Goal: Task Accomplishment & Management: Manage account settings

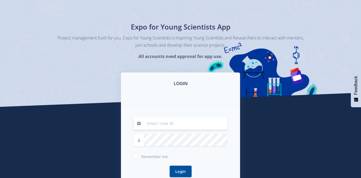
scroll to position [80, 0]
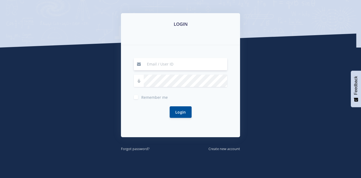
click at [157, 62] on input at bounding box center [186, 64] width 84 height 12
click at [169, 66] on input at bounding box center [186, 64] width 84 height 12
type input "busi29@gmail.com"
click at [170, 73] on form "busi29@gmail.com Remember me Login" at bounding box center [180, 91] width 93 height 66
click at [141, 97] on label "Remember me" at bounding box center [154, 96] width 27 height 4
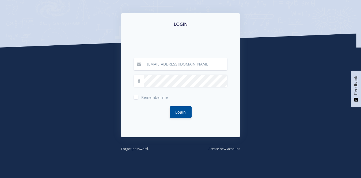
click at [141, 97] on input "Remember me" at bounding box center [142, 94] width 3 height 3
checkbox input "true"
click at [176, 111] on button "Login" at bounding box center [181, 112] width 22 height 12
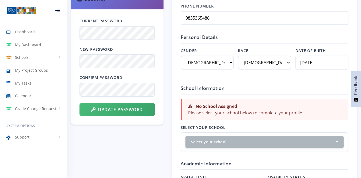
scroll to position [295, 0]
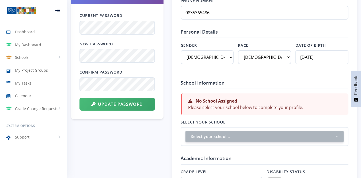
click at [227, 98] on strong "No School Assigned" at bounding box center [217, 101] width 42 height 6
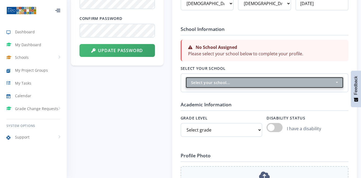
click at [215, 84] on div "Select your school..." at bounding box center [263, 83] width 144 height 6
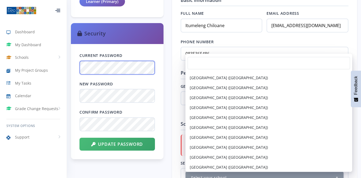
scroll to position [0, 0]
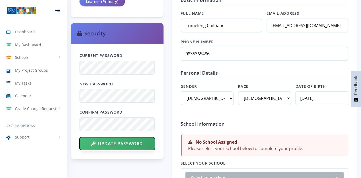
click at [111, 145] on button "Update Password" at bounding box center [118, 143] width 76 height 13
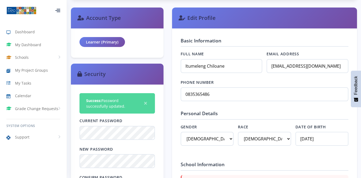
scroll to position [187, 0]
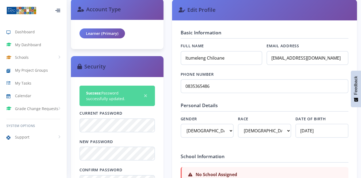
click at [108, 29] on div "Learner (Primary)" at bounding box center [103, 33] width 46 height 10
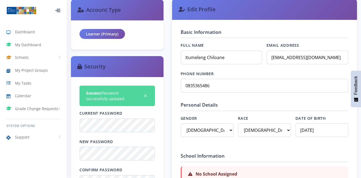
scroll to position [268, 0]
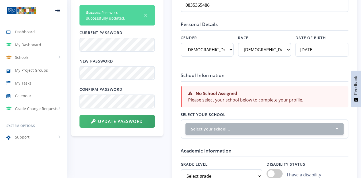
click at [233, 97] on div "No School Assigned Please select your school below to complete your profile." at bounding box center [265, 96] width 168 height 21
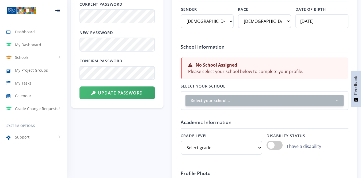
scroll to position [348, 0]
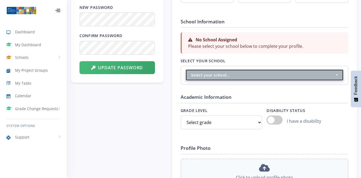
click at [233, 79] on button "Select your school..." at bounding box center [265, 75] width 158 height 12
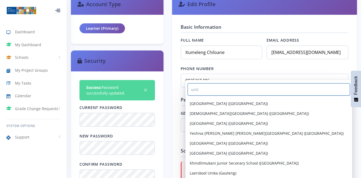
scroll to position [0, 0]
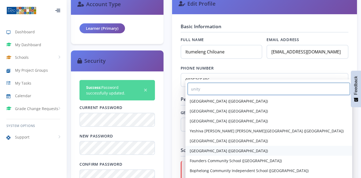
type input "unity"
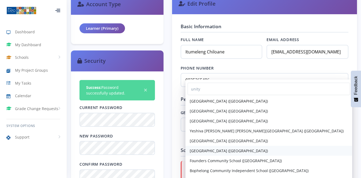
click at [215, 151] on span "[GEOGRAPHIC_DATA] ([GEOGRAPHIC_DATA])" at bounding box center [229, 151] width 78 height 6
select select "10390"
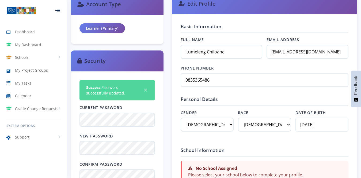
scroll to position [308, 0]
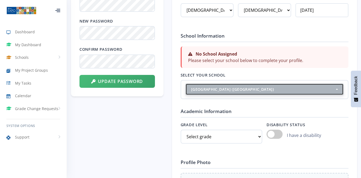
click at [218, 88] on div "[GEOGRAPHIC_DATA] ([GEOGRAPHIC_DATA])" at bounding box center [263, 89] width 144 height 6
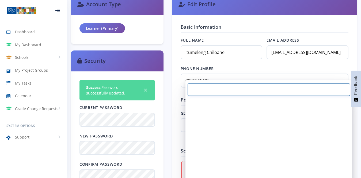
scroll to position [15495, 0]
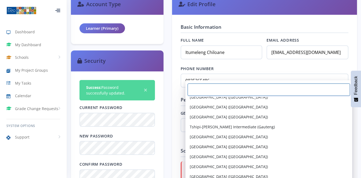
click at [218, 88] on input "Search" at bounding box center [269, 89] width 163 height 12
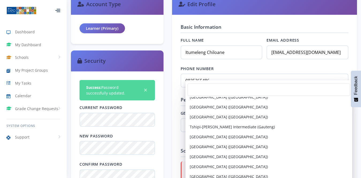
click at [224, 69] on label "Phone Number" at bounding box center [265, 69] width 168 height 6
click at [224, 73] on input "0835365486" at bounding box center [265, 80] width 168 height 14
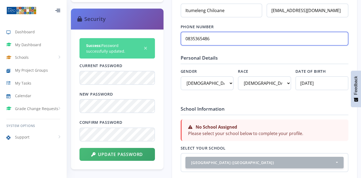
scroll to position [300, 0]
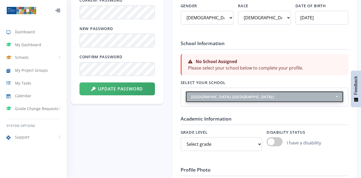
click at [232, 95] on div "[GEOGRAPHIC_DATA] ([GEOGRAPHIC_DATA])" at bounding box center [263, 97] width 144 height 6
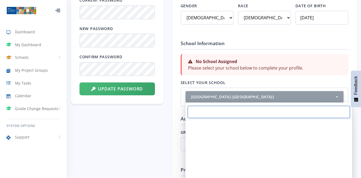
scroll to position [15495, 0]
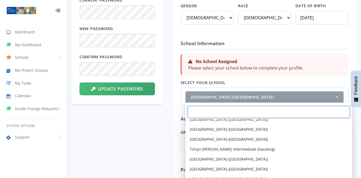
click at [221, 114] on input "Search" at bounding box center [269, 112] width 163 height 12
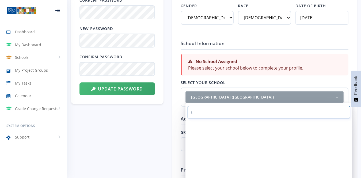
scroll to position [0, 0]
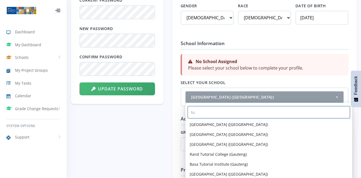
type input "t"
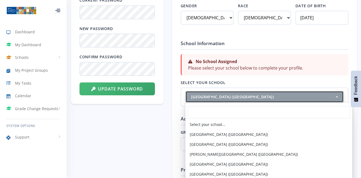
click at [339, 93] on button "[GEOGRAPHIC_DATA] ([GEOGRAPHIC_DATA])" at bounding box center [265, 97] width 158 height 12
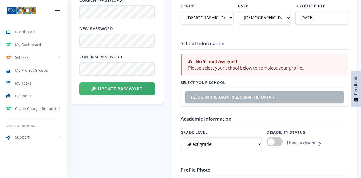
drag, startPoint x: 268, startPoint y: 77, endPoint x: 269, endPoint y: 72, distance: 5.0
click at [268, 77] on div "School Information No School Assigned Please select your school below to comple…" at bounding box center [265, 73] width 168 height 67
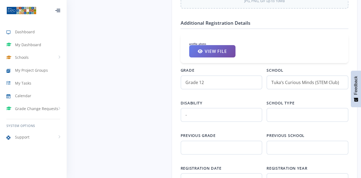
scroll to position [515, 0]
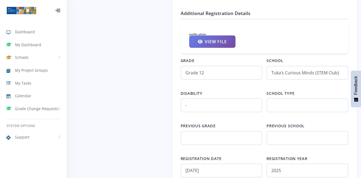
click at [289, 72] on input "Tuka’s Curious Minds (STEM Club)" at bounding box center [308, 73] width 82 height 14
click at [288, 73] on input "Tuka’s Curious Minds (STEM Club)" at bounding box center [308, 73] width 82 height 14
click at [288, 74] on input "Tuka’s Curious Minds (STEM Club)" at bounding box center [308, 73] width 82 height 14
click at [224, 58] on label "Grade" at bounding box center [222, 61] width 82 height 6
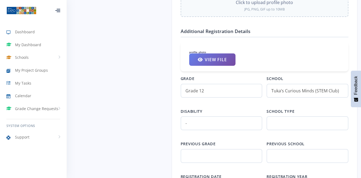
scroll to position [327, 0]
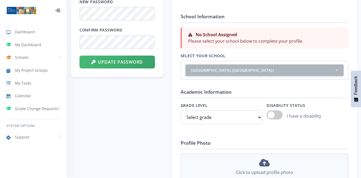
click at [245, 48] on div "No School Assigned Please select your school below to complete your profile." at bounding box center [265, 37] width 168 height 21
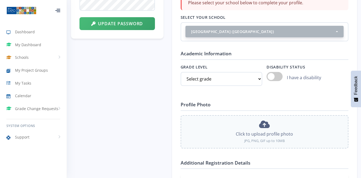
scroll to position [381, 0]
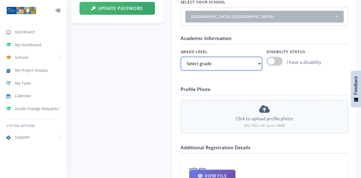
click at [235, 63] on select "Select grade Grade 4 Grade 5 Grade 6 Grade 7" at bounding box center [222, 64] width 82 height 14
select select "Grade 12"
click at [181, 57] on select "Select grade Grade 4 Grade 5 Grade 6 Grade 7" at bounding box center [222, 64] width 82 height 14
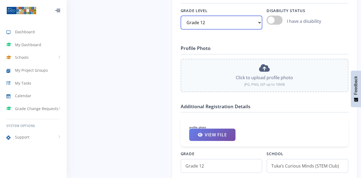
scroll to position [434, 0]
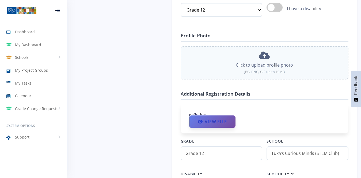
click at [219, 118] on link "View File" at bounding box center [212, 121] width 46 height 12
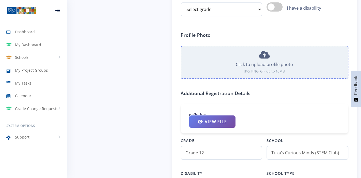
scroll to position [5, 5]
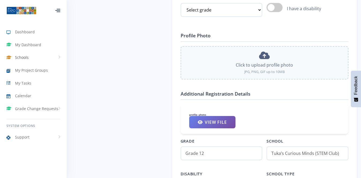
click at [32, 55] on link "Schools" at bounding box center [33, 57] width 67 height 12
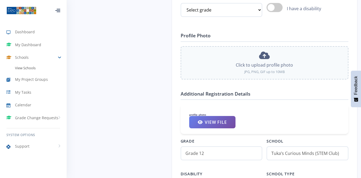
click at [26, 70] on link "View Schools" at bounding box center [33, 67] width 67 height 9
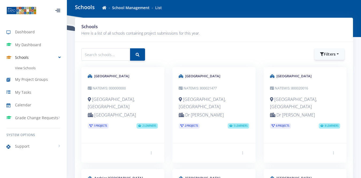
scroll to position [5, 5]
click at [24, 45] on span "My Dashboard" at bounding box center [28, 45] width 26 height 6
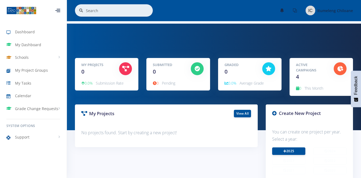
scroll to position [5, 5]
click at [25, 33] on span "Dashboard" at bounding box center [25, 32] width 20 height 6
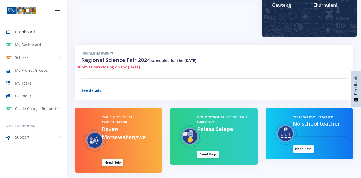
scroll to position [160, 0]
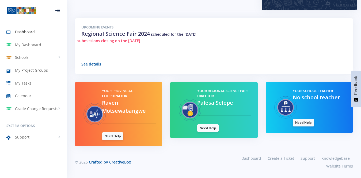
click at [122, 40] on span "submissions closing on the 06/08/2024" at bounding box center [108, 41] width 63 height 6
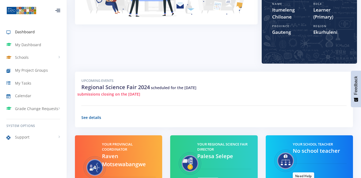
scroll to position [107, 0]
drag, startPoint x: 129, startPoint y: 94, endPoint x: 154, endPoint y: 96, distance: 25.3
click at [154, 96] on div "submissions closing on the 06/08/2024" at bounding box center [213, 94] width 273 height 6
click at [174, 98] on div "Upcoming Events Regional Science Fair 2024 scheduled for the 08/08/2024 submiss…" at bounding box center [214, 99] width 278 height 55
click at [211, 56] on div at bounding box center [166, 14] width 191 height 116
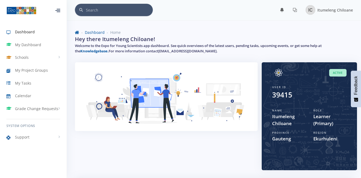
scroll to position [0, 0]
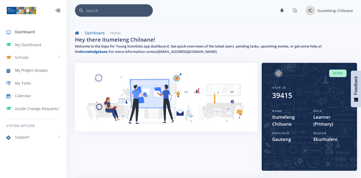
click at [31, 66] on link "My Project Groups" at bounding box center [33, 70] width 67 height 12
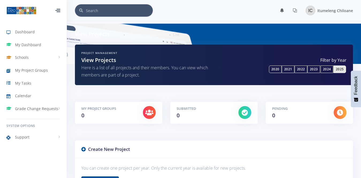
scroll to position [5, 5]
click at [280, 69] on link "2020" at bounding box center [275, 68] width 13 height 7
click at [337, 68] on link "2025" at bounding box center [340, 68] width 13 height 7
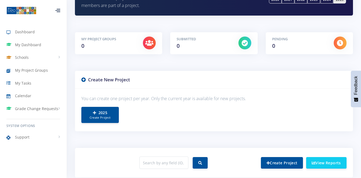
scroll to position [61, 0]
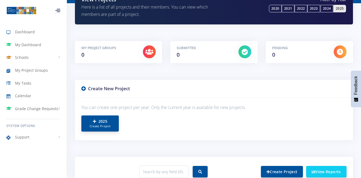
click at [107, 128] on small "Create Project" at bounding box center [100, 126] width 26 height 5
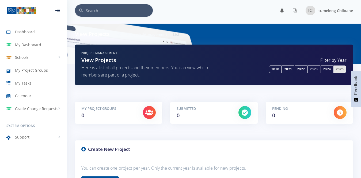
click at [220, 113] on div "Submitted 0" at bounding box center [204, 112] width 62 height 13
click at [295, 10] on icon at bounding box center [295, 10] width 4 height 4
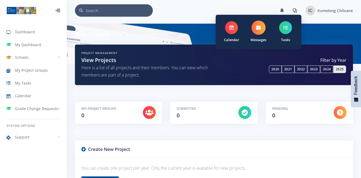
click at [256, 30] on icon at bounding box center [258, 27] width 5 height 5
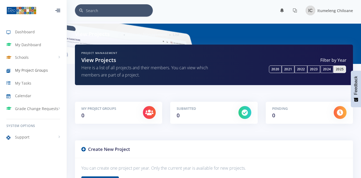
scroll to position [5, 5]
click at [201, 111] on div "Submitted 0" at bounding box center [204, 112] width 62 height 13
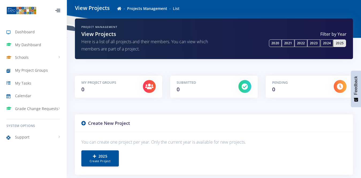
scroll to position [54, 0]
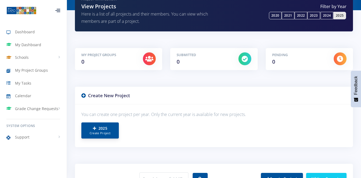
click at [101, 129] on link "2025 Create Project" at bounding box center [99, 130] width 37 height 16
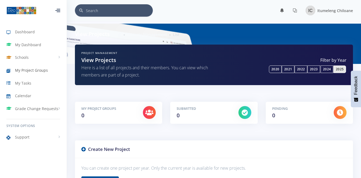
click at [34, 71] on span "My Project Groups" at bounding box center [31, 70] width 33 height 6
click at [31, 54] on link "Schools" at bounding box center [33, 57] width 67 height 12
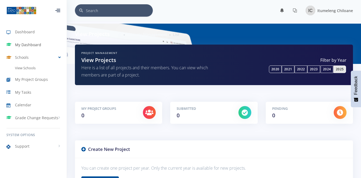
click at [30, 41] on link "My Dashboard" at bounding box center [33, 45] width 67 height 12
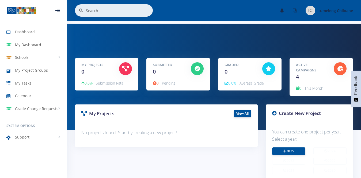
scroll to position [5, 5]
click at [27, 43] on span "My Dashboard" at bounding box center [28, 45] width 26 height 6
click at [249, 115] on link "View All" at bounding box center [242, 112] width 17 height 7
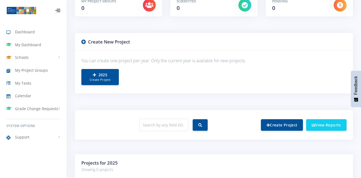
scroll to position [5, 5]
click at [35, 33] on link "Dashboard" at bounding box center [33, 32] width 67 height 12
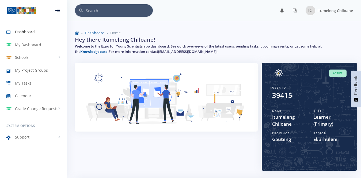
scroll to position [5, 5]
click at [324, 125] on span "Learner (Primary)" at bounding box center [330, 120] width 33 height 14
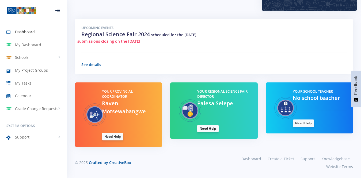
scroll to position [160, 0]
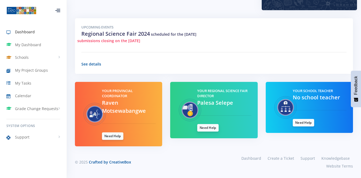
click at [216, 130] on link "Need Help" at bounding box center [207, 127] width 21 height 7
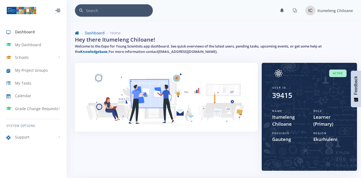
scroll to position [5, 5]
click at [27, 33] on span "Dashboard" at bounding box center [25, 32] width 20 height 6
click at [42, 110] on span "Grade Change Requests" at bounding box center [36, 109] width 43 height 6
click at [35, 118] on span "My Requests" at bounding box center [34, 119] width 21 height 5
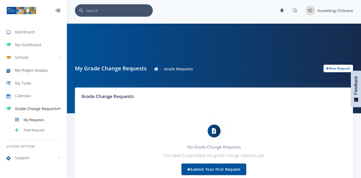
click at [22, 72] on span "My Project Groups" at bounding box center [31, 70] width 33 height 6
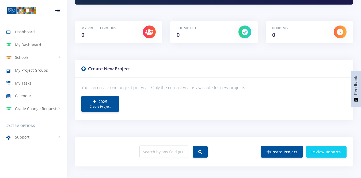
scroll to position [5, 5]
click at [108, 99] on link "2025 Create Project" at bounding box center [99, 103] width 37 height 16
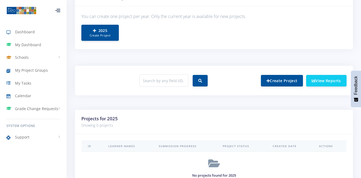
scroll to position [161, 0]
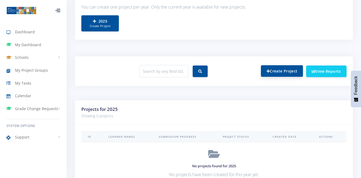
click at [271, 69] on link "Create Project" at bounding box center [282, 71] width 42 height 12
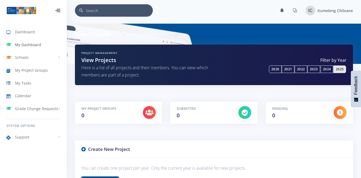
click at [30, 45] on span "My Dashboard" at bounding box center [28, 45] width 26 height 6
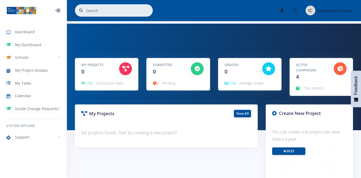
scroll to position [5, 5]
click at [324, 10] on span "Itumeleng Chiloane" at bounding box center [336, 10] width 36 height 5
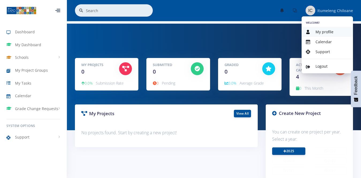
click at [323, 28] on link "My profile" at bounding box center [327, 32] width 51 height 10
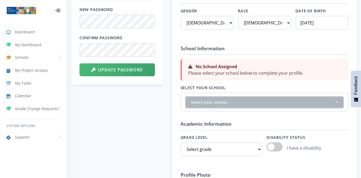
scroll to position [5, 5]
click at [235, 76] on div "No School Assigned Please select your school below to complete your profile." at bounding box center [265, 69] width 168 height 21
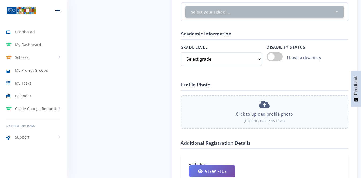
scroll to position [402, 0]
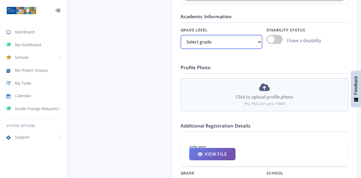
click at [234, 45] on select "Select grade Grade 4 Grade 5 Grade 6 Grade 7" at bounding box center [222, 42] width 82 height 14
select select "Grade 12"
click at [181, 35] on select "Select grade Grade 4 Grade 5 Grade 6 Grade 7" at bounding box center [222, 42] width 82 height 14
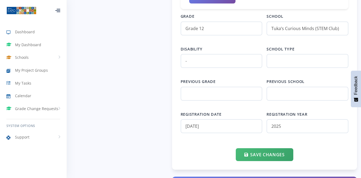
scroll to position [562, 0]
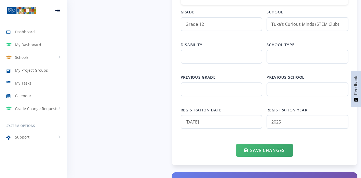
click at [279, 58] on input "text" at bounding box center [308, 57] width 82 height 14
click at [270, 52] on input "text" at bounding box center [308, 57] width 82 height 14
click at [219, 60] on input "-" at bounding box center [222, 57] width 82 height 14
click at [218, 86] on input "text" at bounding box center [222, 89] width 82 height 14
click at [276, 87] on input "text" at bounding box center [308, 89] width 82 height 14
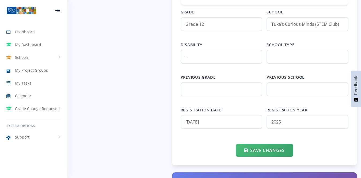
scroll to position [616, 0]
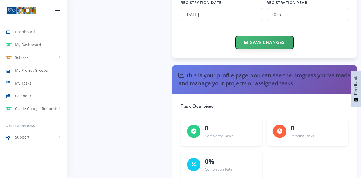
click at [246, 43] on icon "submit" at bounding box center [247, 42] width 4 height 4
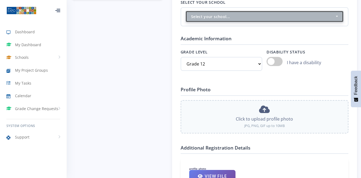
scroll to position [361, 0]
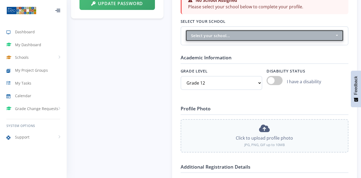
click at [211, 37] on div "Select your school..." at bounding box center [263, 36] width 144 height 6
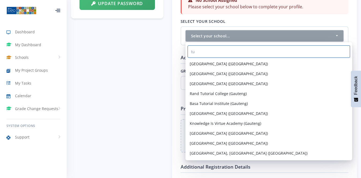
type input "t"
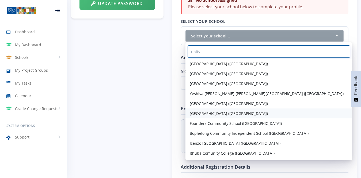
type input "unity"
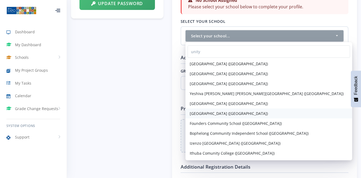
click at [228, 113] on span "[GEOGRAPHIC_DATA] ([GEOGRAPHIC_DATA])" at bounding box center [229, 113] width 78 height 6
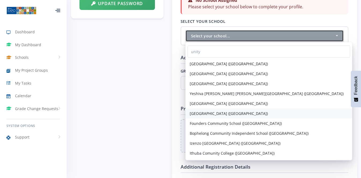
select select "10390"
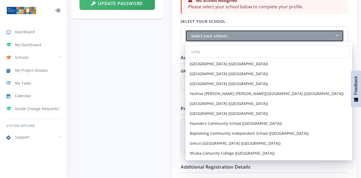
select select
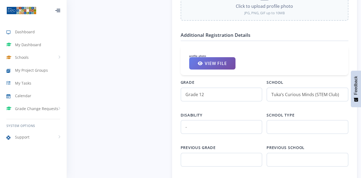
scroll to position [495, 0]
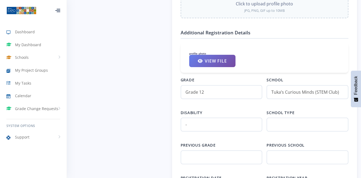
click at [211, 92] on input "Grade 12" at bounding box center [222, 92] width 82 height 14
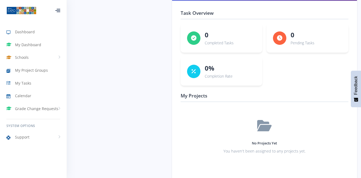
scroll to position [776, 0]
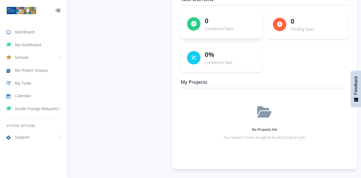
click at [208, 18] on h5 "0" at bounding box center [219, 21] width 29 height 10
click at [219, 63] on p "Completion Rate" at bounding box center [219, 62] width 28 height 6
click at [284, 36] on div "0 Pending Tasks" at bounding box center [308, 23] width 82 height 29
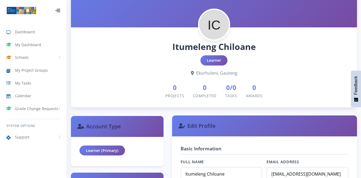
scroll to position [26, 0]
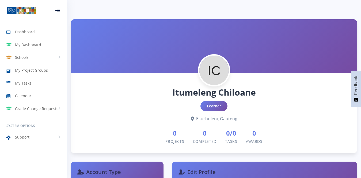
click at [212, 107] on div "Learner" at bounding box center [214, 106] width 27 height 10
